Goal: Task Accomplishment & Management: Manage account settings

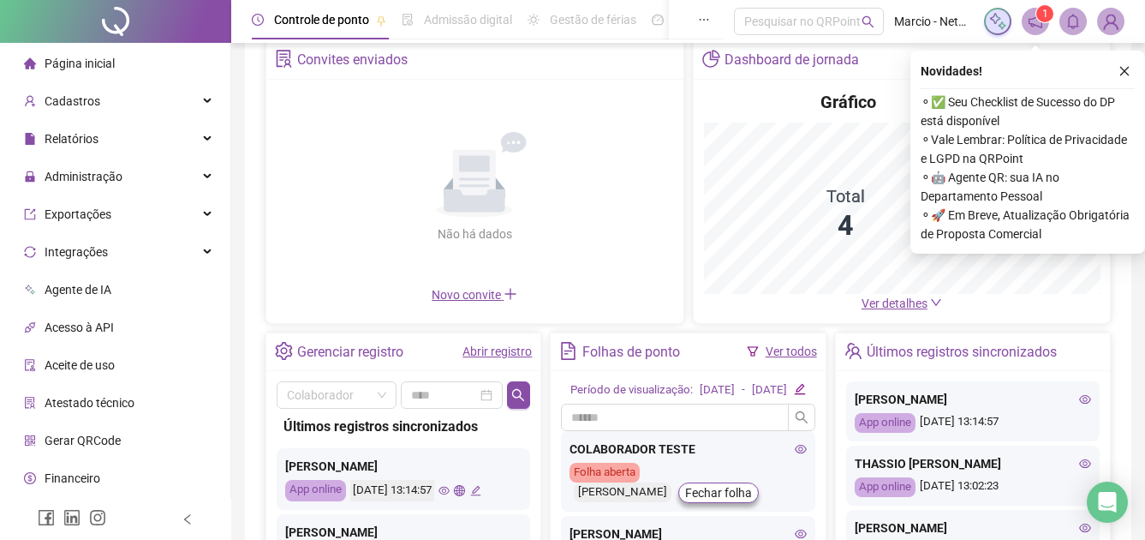
scroll to position [171, 0]
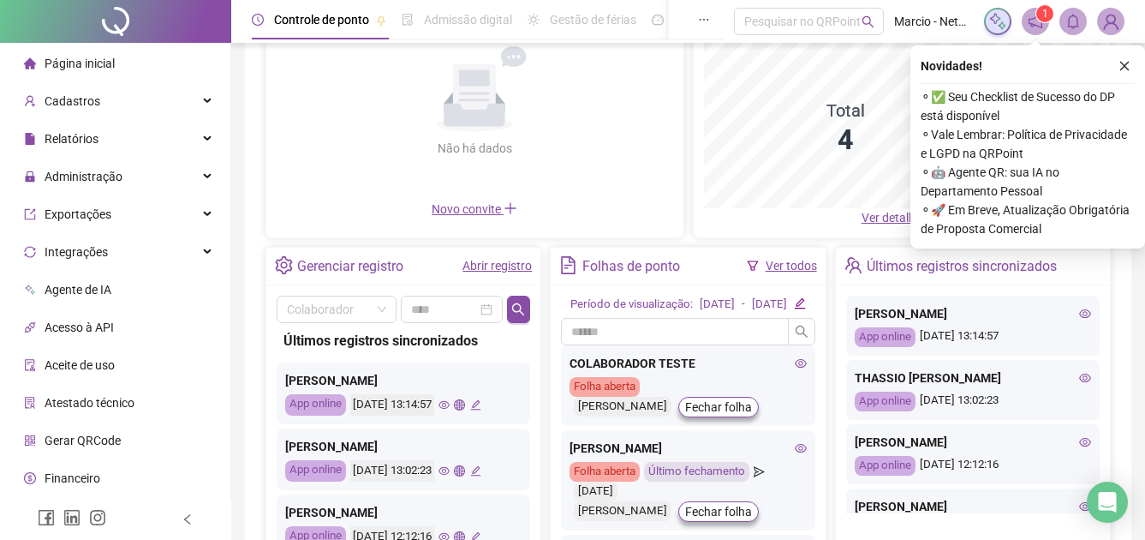
click at [486, 402] on div "[PERSON_NAME] App online [DATE] 13:14:57" at bounding box center [403, 393] width 253 height 62
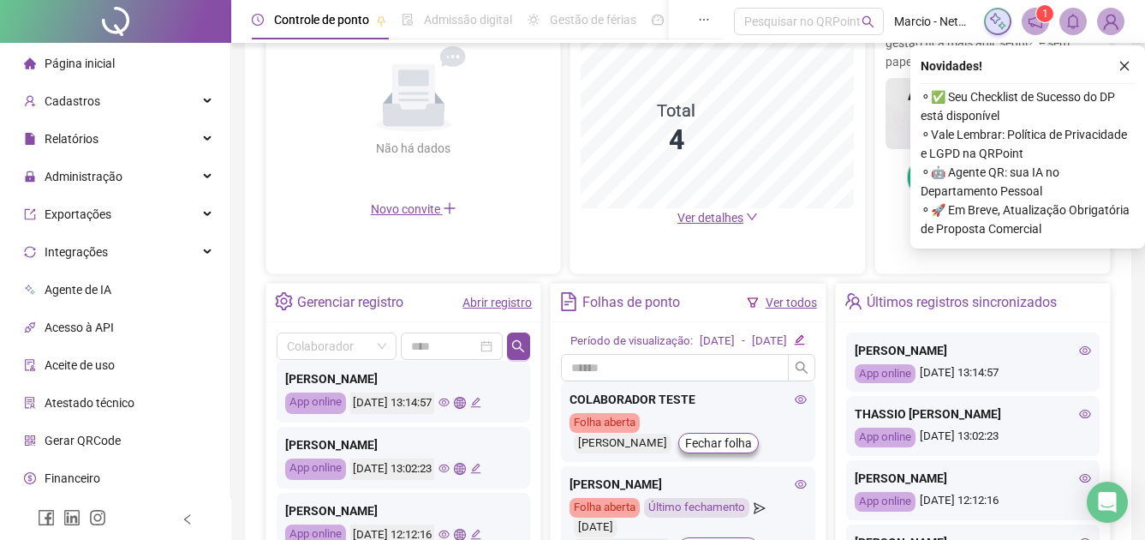
scroll to position [0, 0]
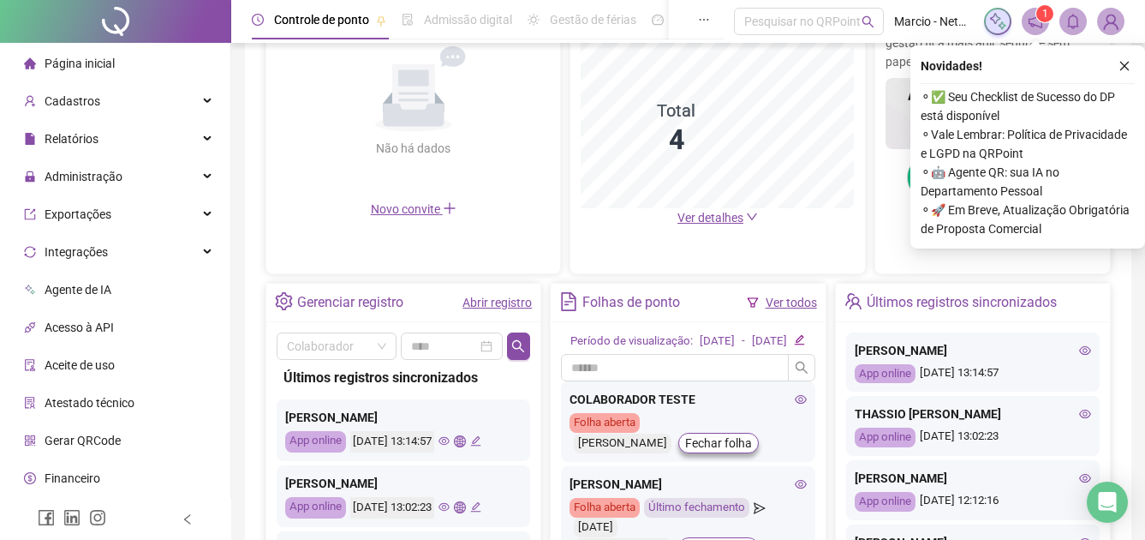
click at [465, 439] on icon "global" at bounding box center [459, 440] width 11 height 11
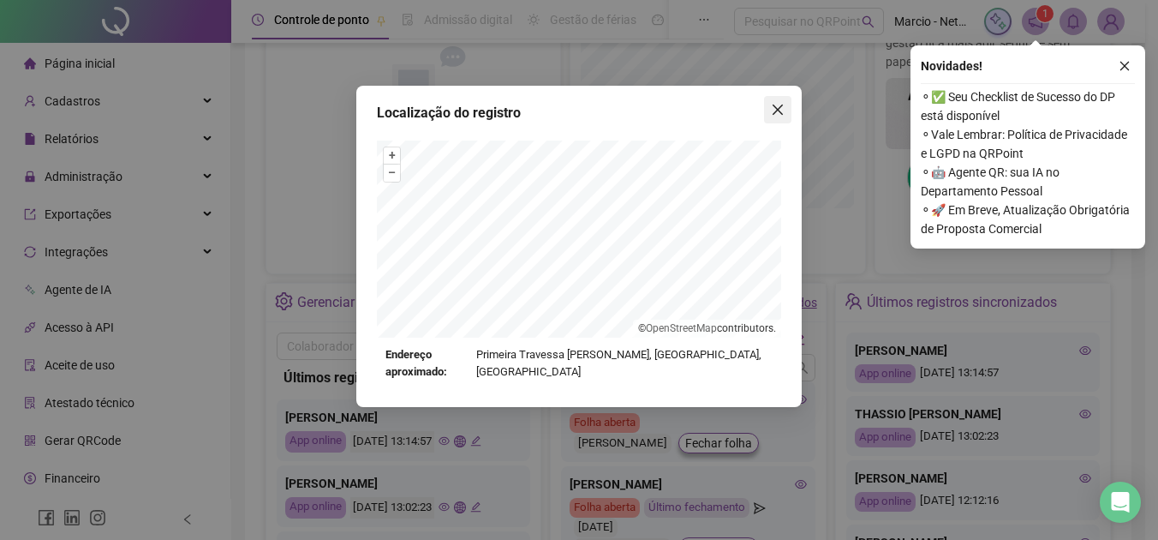
click at [780, 109] on icon "close" at bounding box center [778, 110] width 14 height 14
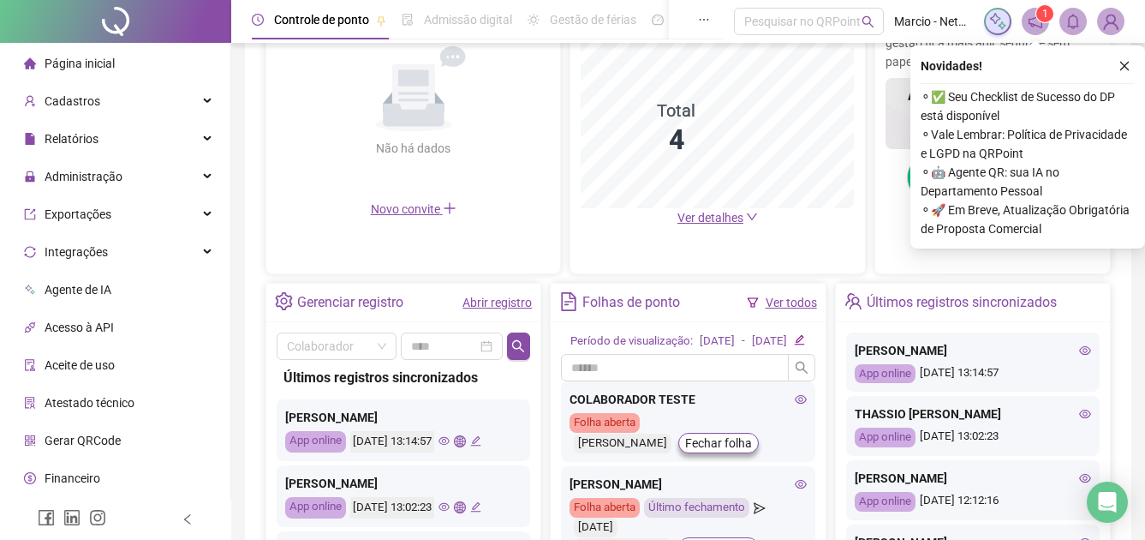
click at [450, 436] on icon "eye" at bounding box center [443, 440] width 11 height 11
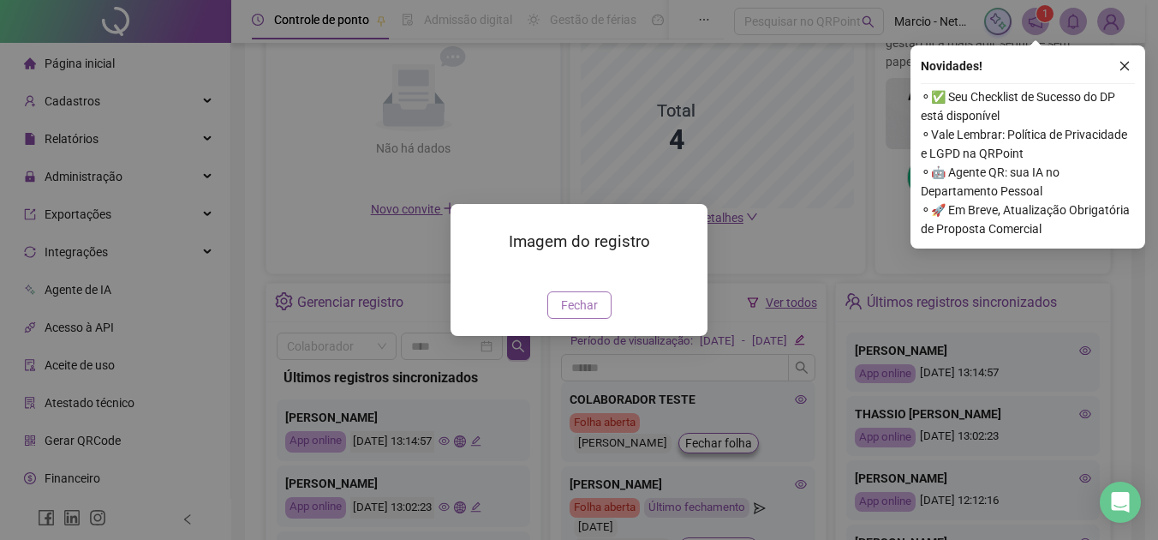
click at [578, 314] on span "Fechar" at bounding box center [579, 304] width 37 height 19
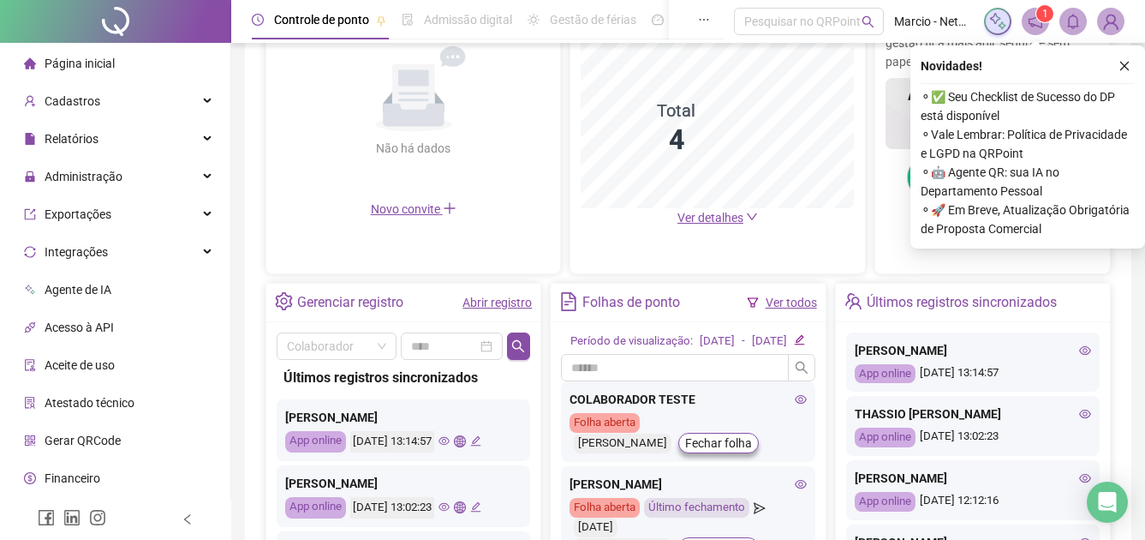
click at [481, 444] on icon "edit" at bounding box center [475, 440] width 11 height 11
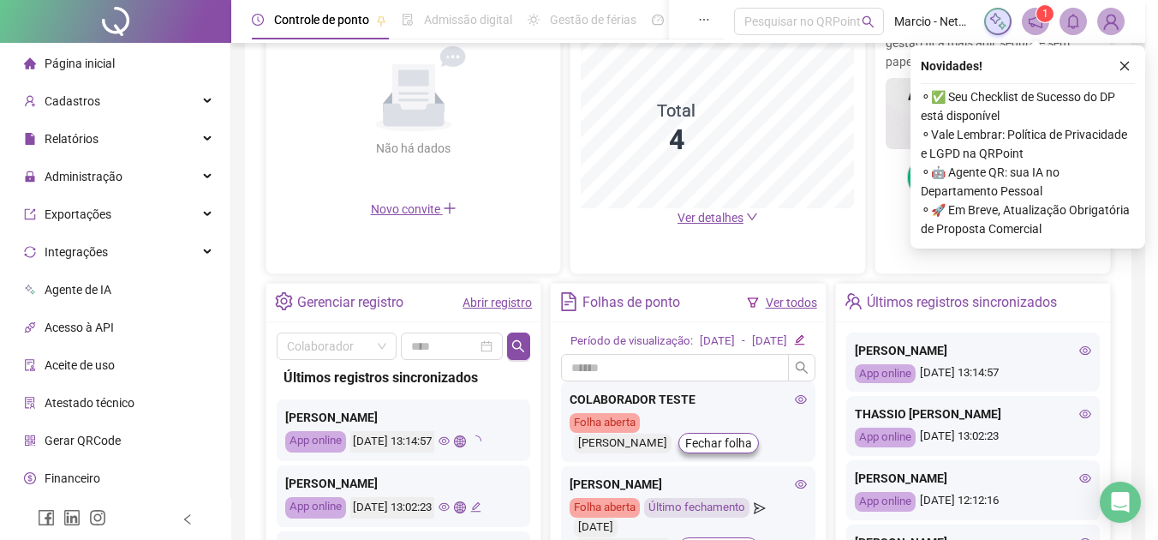
type input "**********"
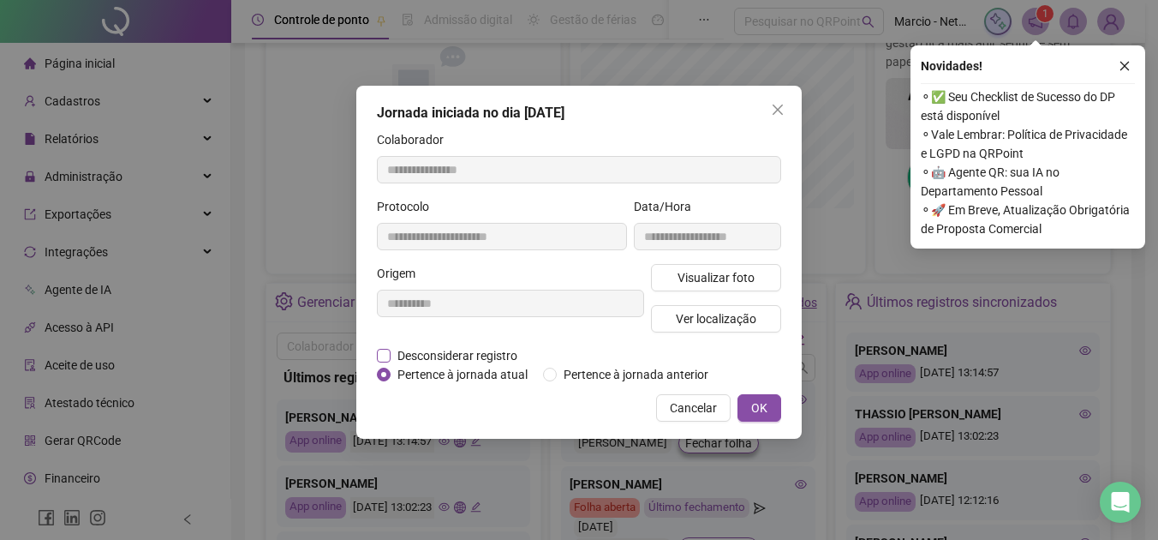
click at [486, 356] on span "Desconsiderar registro" at bounding box center [458, 355] width 134 height 19
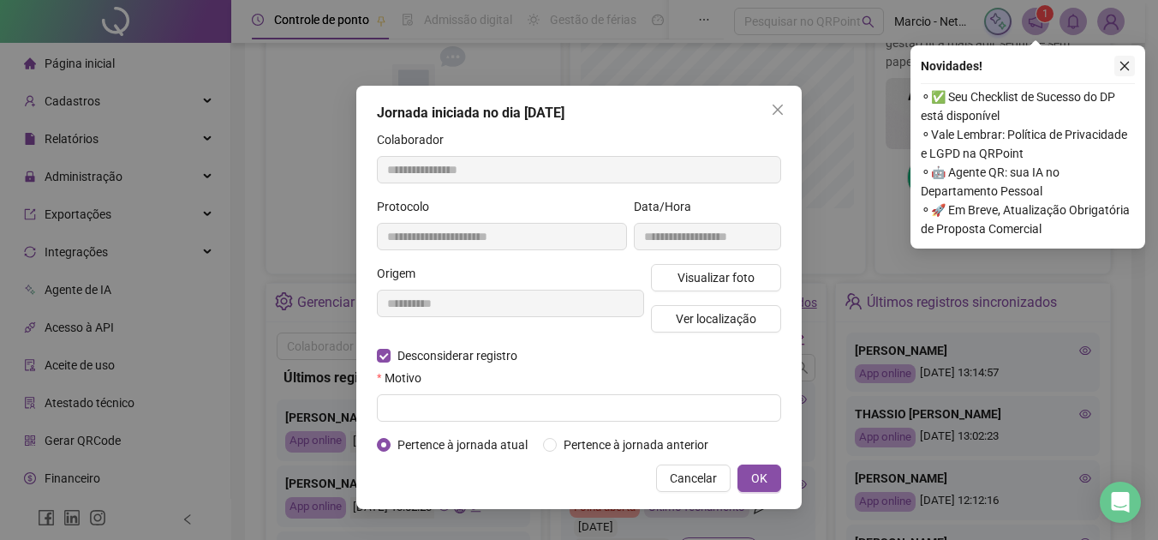
click at [1127, 66] on icon "close" at bounding box center [1124, 66] width 12 height 12
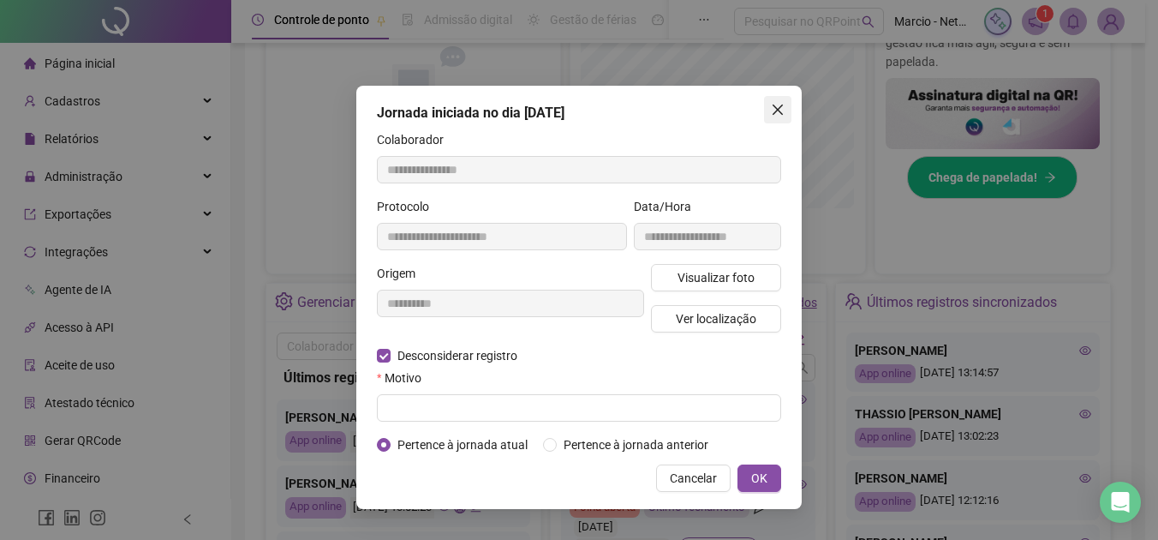
click at [777, 103] on icon "close" at bounding box center [778, 110] width 14 height 14
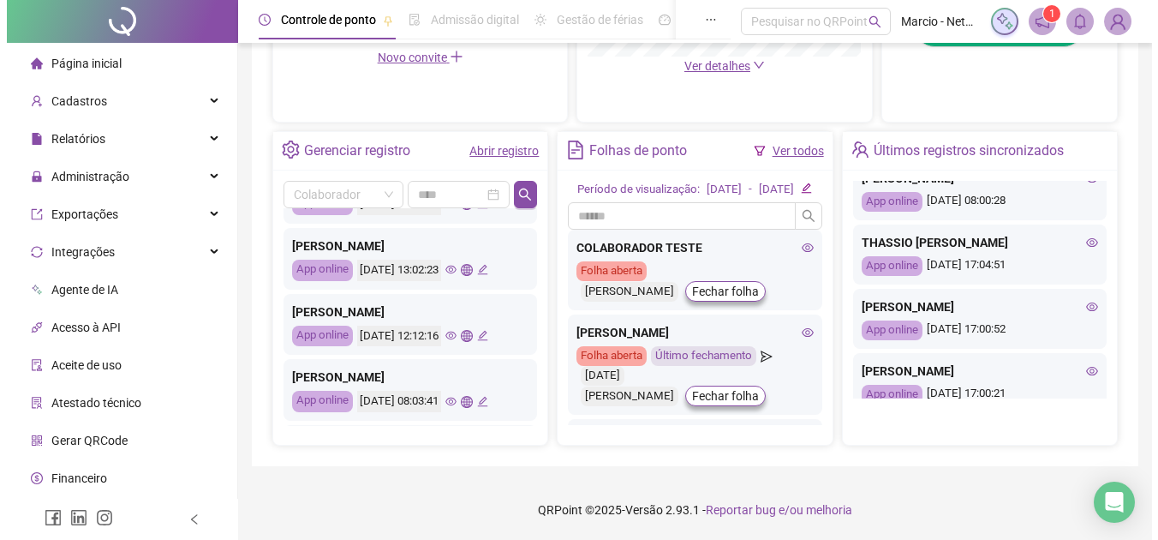
scroll to position [741, 0]
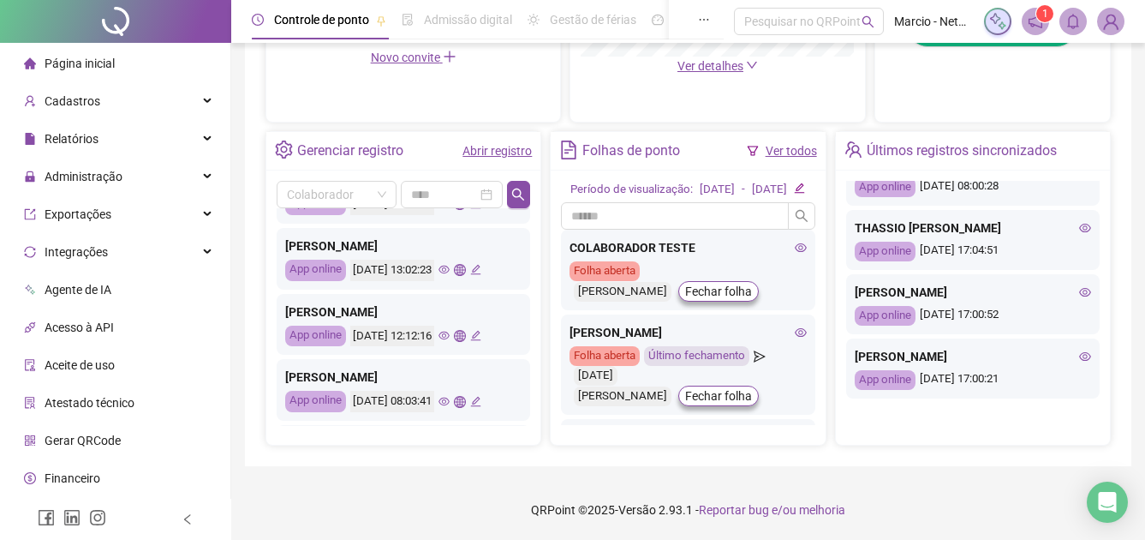
click at [1111, 22] on img at bounding box center [1111, 22] width 26 height 26
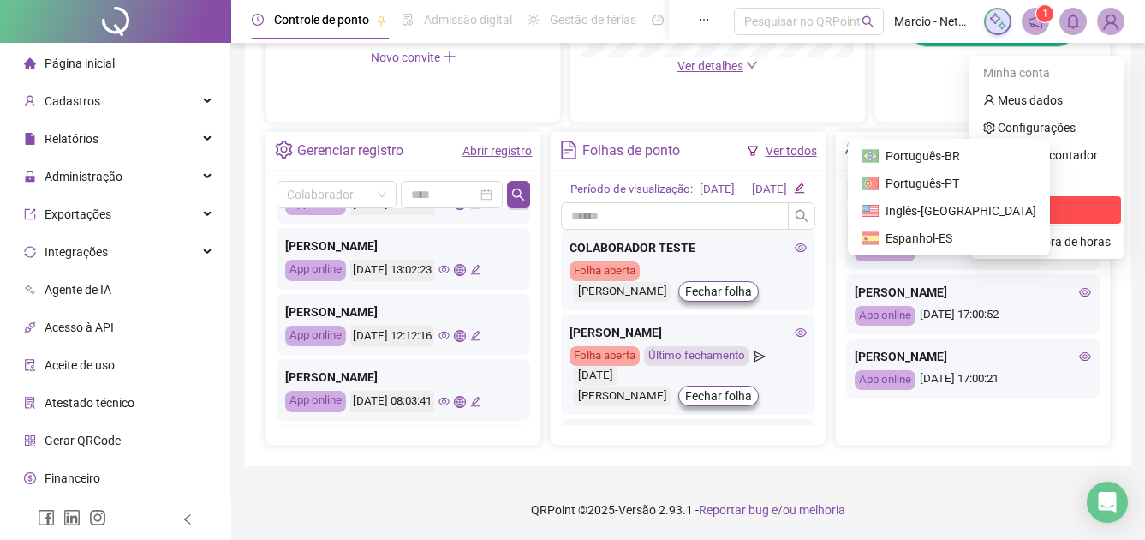
click at [1035, 202] on li "Sair" at bounding box center [1047, 209] width 148 height 27
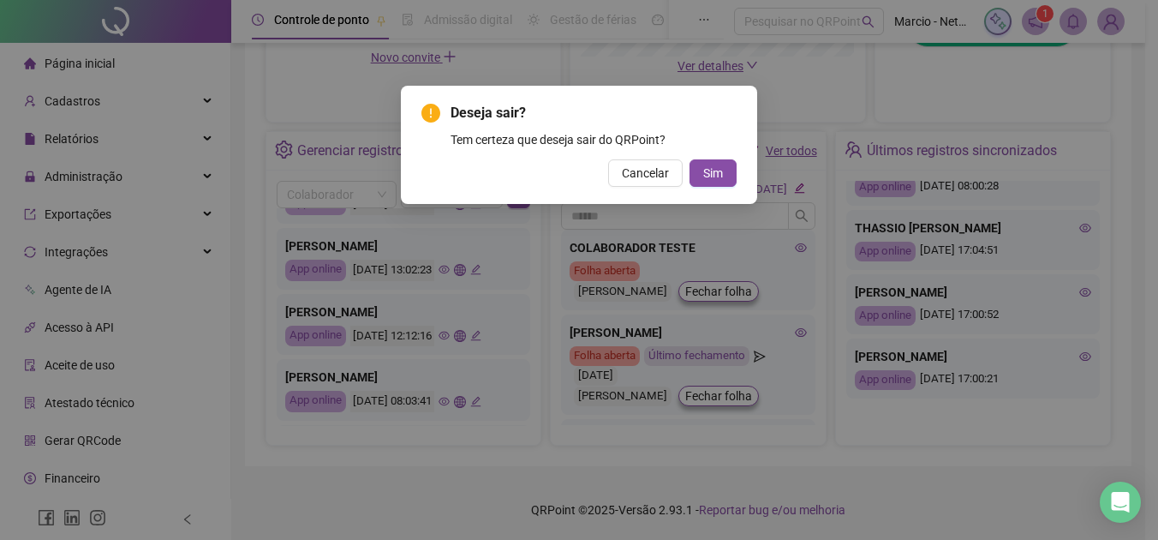
click at [714, 187] on div "Deseja sair? Tem certeza que deseja sair do QRPoint? Cancelar Sim" at bounding box center [579, 145] width 356 height 118
click at [715, 164] on span "Sim" at bounding box center [713, 173] width 20 height 19
